Goal: Entertainment & Leisure: Consume media (video, audio)

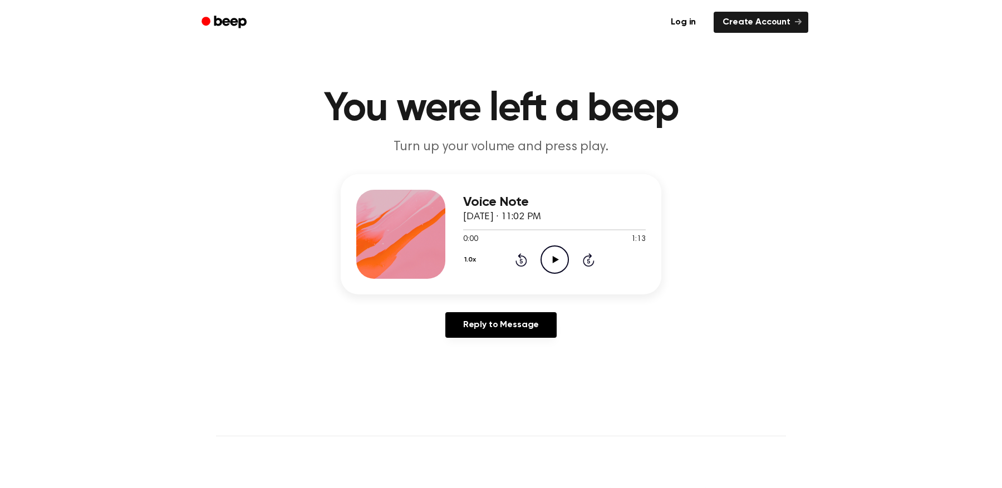
click at [466, 250] on div "1.0x Rewind 5 seconds Play Audio Skip 5 seconds" at bounding box center [554, 259] width 182 height 28
click at [559, 257] on icon "Play Audio" at bounding box center [554, 259] width 28 height 28
click at [559, 257] on icon "Pause Audio" at bounding box center [554, 259] width 28 height 28
click at [559, 263] on icon "Play Audio" at bounding box center [554, 259] width 28 height 28
click at [559, 262] on icon "Pause Audio" at bounding box center [554, 259] width 28 height 28
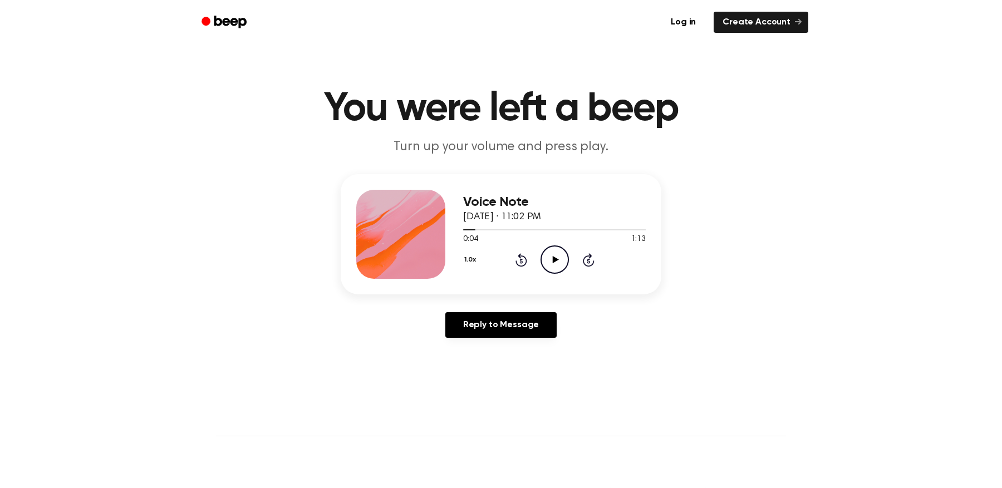
click at [556, 262] on icon "Play Audio" at bounding box center [554, 259] width 28 height 28
click at [550, 115] on h1 "You were left a beep" at bounding box center [501, 109] width 570 height 40
click at [780, 96] on h1 "You were left a beep" at bounding box center [501, 109] width 570 height 40
drag, startPoint x: 470, startPoint y: 231, endPoint x: 454, endPoint y: 235, distance: 16.6
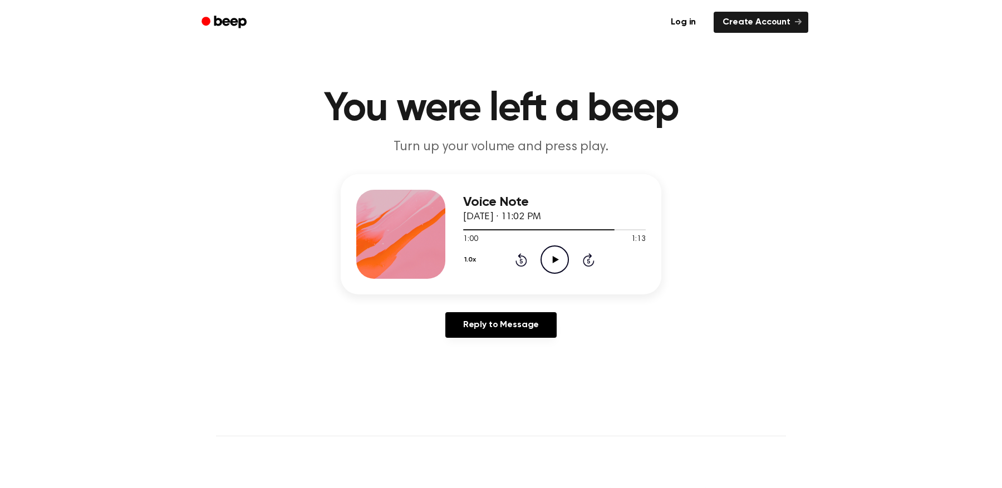
click at [454, 235] on div "Voice Note [DATE] · 11:02 PM 1:00 1:13 Your browser does not support the [objec…" at bounding box center [501, 234] width 320 height 120
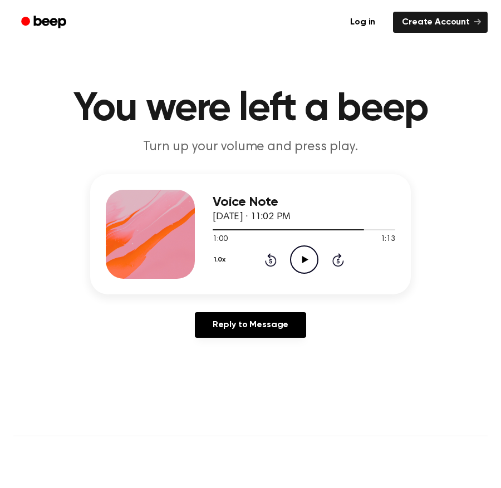
click at [211, 231] on div "Voice Note [DATE] · 11:02 PM 1:00 1:13 Your browser does not support the [objec…" at bounding box center [250, 234] width 320 height 120
click at [214, 229] on div at bounding box center [304, 229] width 182 height 9
click at [304, 253] on icon "Play Audio" at bounding box center [304, 259] width 28 height 28
click at [308, 254] on icon "Pause Audio" at bounding box center [304, 259] width 28 height 28
click at [304, 257] on icon "Play Audio" at bounding box center [304, 259] width 28 height 28
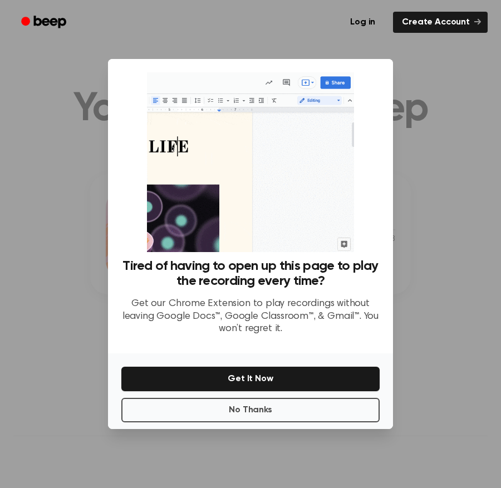
drag, startPoint x: 448, startPoint y: 219, endPoint x: 434, endPoint y: 314, distance: 96.8
click at [448, 218] on div at bounding box center [250, 244] width 501 height 488
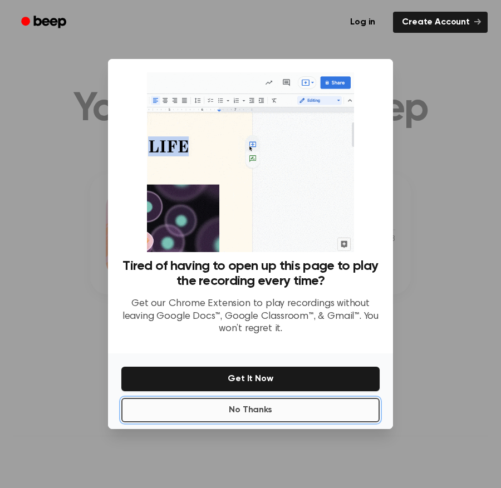
click at [350, 413] on button "No Thanks" at bounding box center [250, 410] width 258 height 24
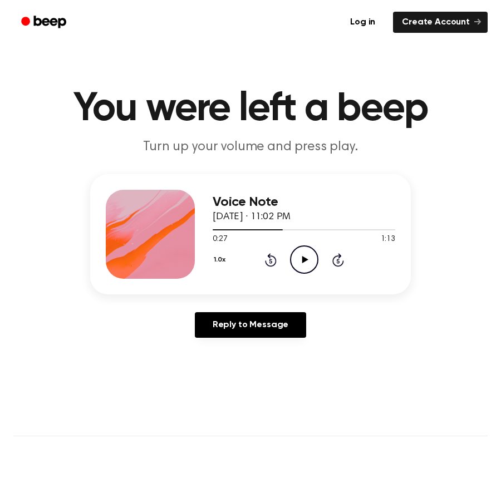
click at [312, 259] on icon "Play Audio" at bounding box center [304, 259] width 28 height 28
click at [304, 254] on icon "Pause Audio" at bounding box center [304, 259] width 28 height 28
click at [258, 226] on div at bounding box center [304, 229] width 182 height 9
click at [297, 247] on icon "Play Audio" at bounding box center [304, 259] width 28 height 28
click at [303, 251] on icon "Pause Audio" at bounding box center [304, 259] width 28 height 28
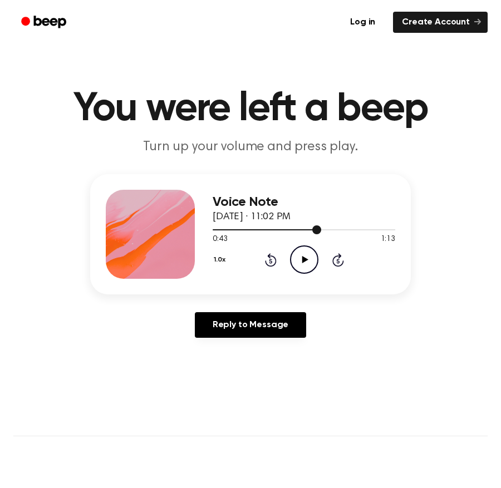
click at [308, 228] on div at bounding box center [304, 229] width 182 height 9
click at [305, 255] on icon "Play Audio" at bounding box center [304, 259] width 28 height 28
click at [307, 254] on icon "Pause Audio" at bounding box center [304, 259] width 28 height 28
click at [307, 254] on icon "Play Audio" at bounding box center [304, 259] width 28 height 28
click at [299, 226] on div at bounding box center [304, 229] width 182 height 9
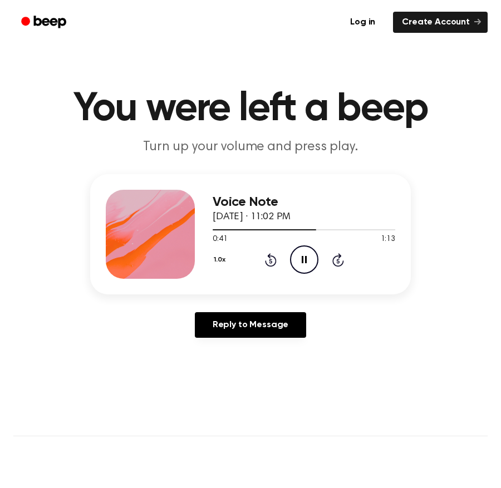
click at [307, 259] on icon "Pause Audio" at bounding box center [304, 259] width 28 height 28
click at [309, 259] on icon "Play Audio" at bounding box center [304, 259] width 28 height 28
click at [310, 255] on icon "Pause Audio" at bounding box center [304, 259] width 28 height 28
click at [299, 263] on icon "Play Audio" at bounding box center [304, 259] width 28 height 28
click at [299, 263] on icon "Pause Audio" at bounding box center [304, 259] width 28 height 28
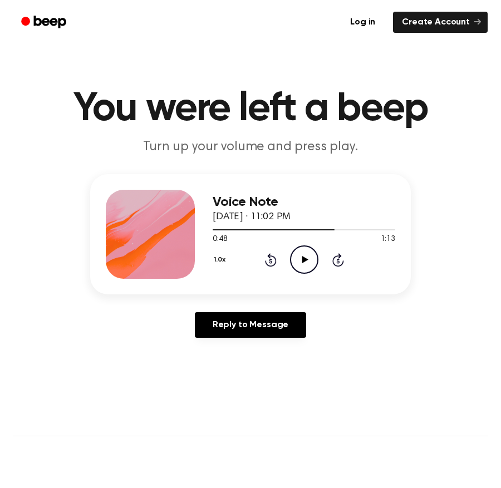
click at [299, 263] on icon "Play Audio" at bounding box center [304, 259] width 28 height 28
click at [299, 263] on icon "Pause Audio" at bounding box center [304, 259] width 28 height 28
click at [299, 263] on icon "Play Audio" at bounding box center [304, 259] width 28 height 28
click at [310, 257] on icon "Pause Audio" at bounding box center [304, 259] width 28 height 28
click at [313, 258] on icon "Play Audio" at bounding box center [304, 259] width 28 height 28
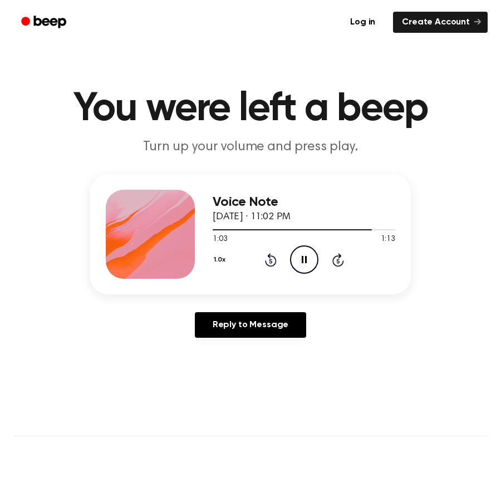
click at [313, 257] on icon "Pause Audio" at bounding box center [304, 259] width 28 height 28
